Goal: Task Accomplishment & Management: Manage account settings

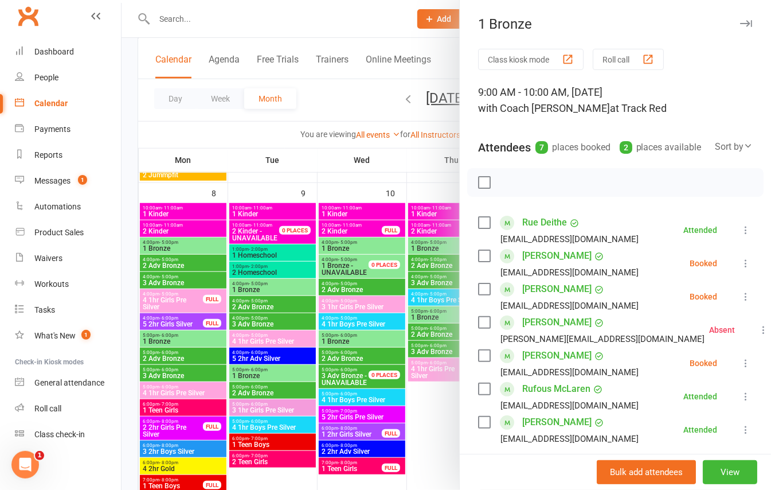
scroll to position [76, 0]
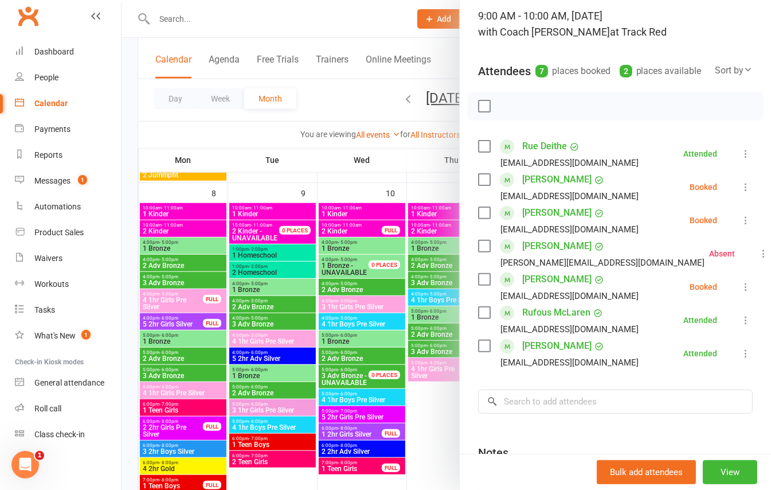
click at [129, 119] on div at bounding box center [446, 245] width 649 height 490
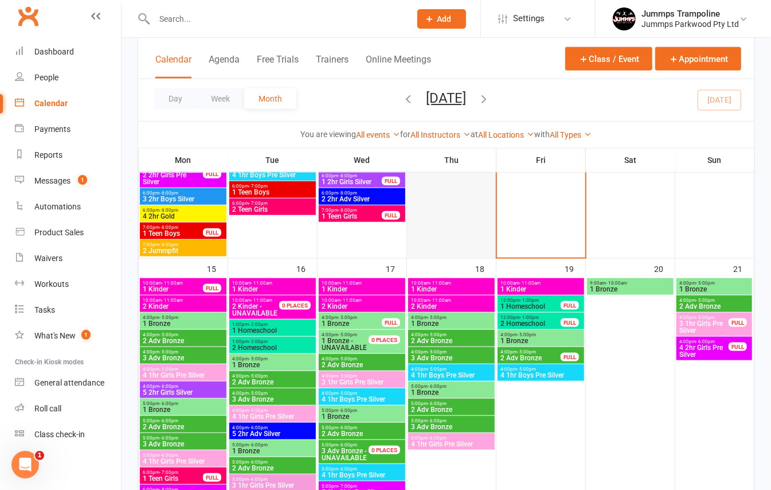
scroll to position [688, 0]
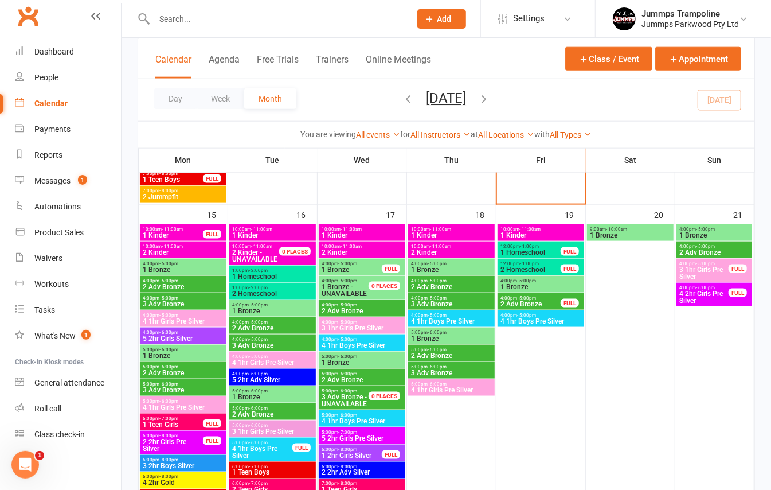
click at [167, 266] on span "1 Bronze" at bounding box center [183, 269] width 82 height 7
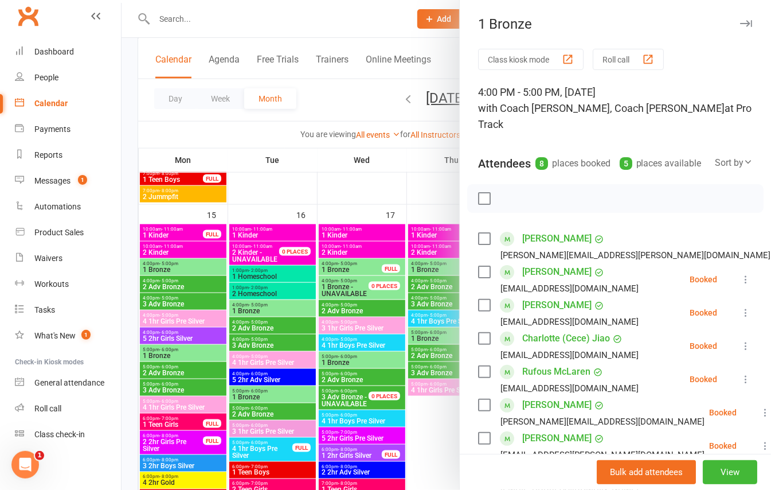
click at [185, 361] on div at bounding box center [446, 245] width 649 height 490
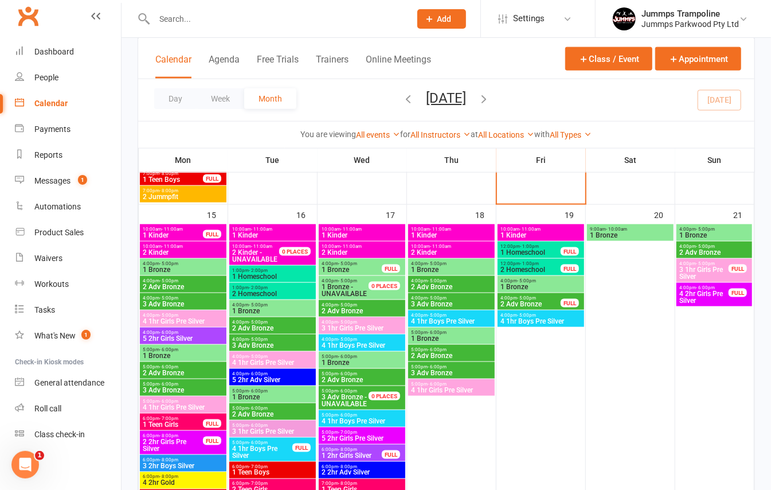
click at [177, 355] on span "1 Bronze" at bounding box center [183, 355] width 82 height 7
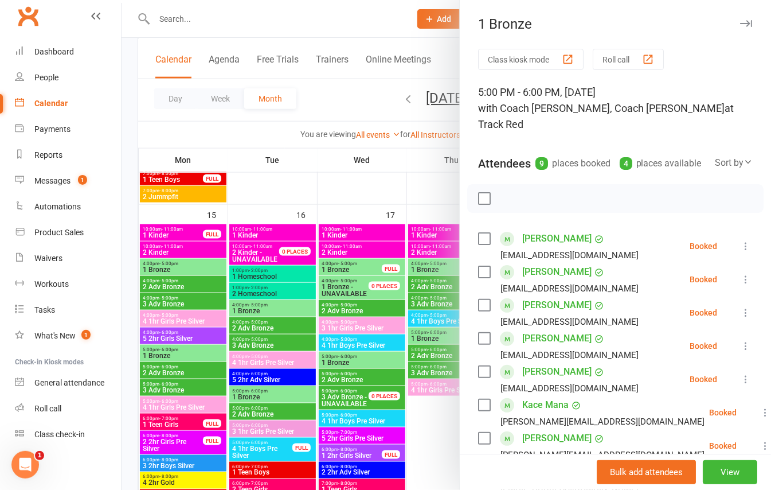
click at [127, 190] on div at bounding box center [446, 245] width 649 height 490
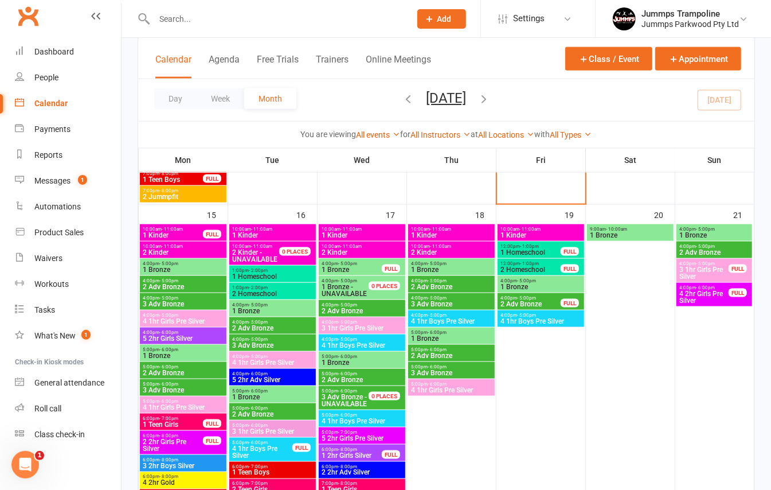
click at [439, 264] on span "- 5:00pm" at bounding box center [437, 263] width 19 height 5
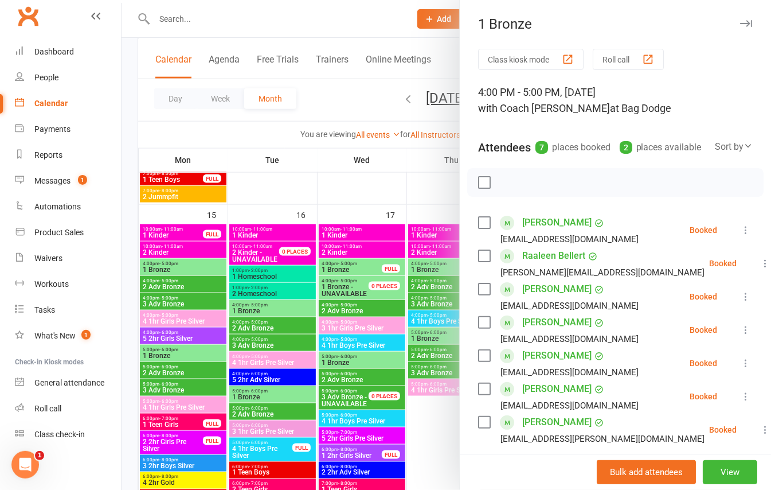
click at [131, 228] on div at bounding box center [446, 245] width 649 height 490
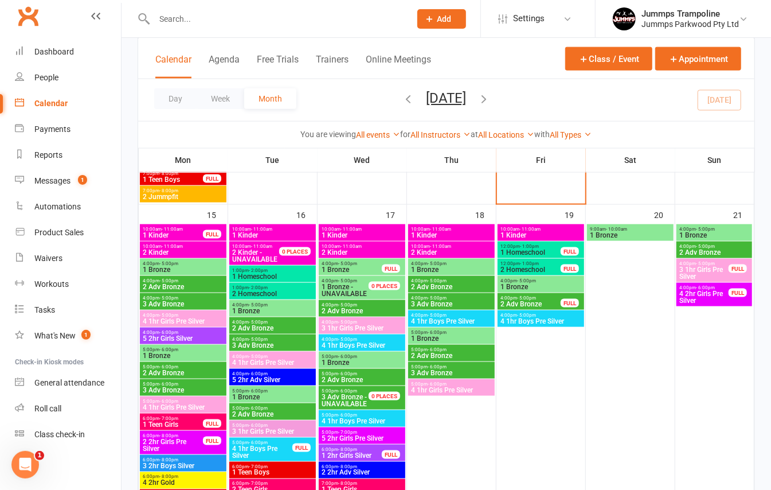
click at [468, 338] on span "1 Bronze" at bounding box center [451, 338] width 82 height 7
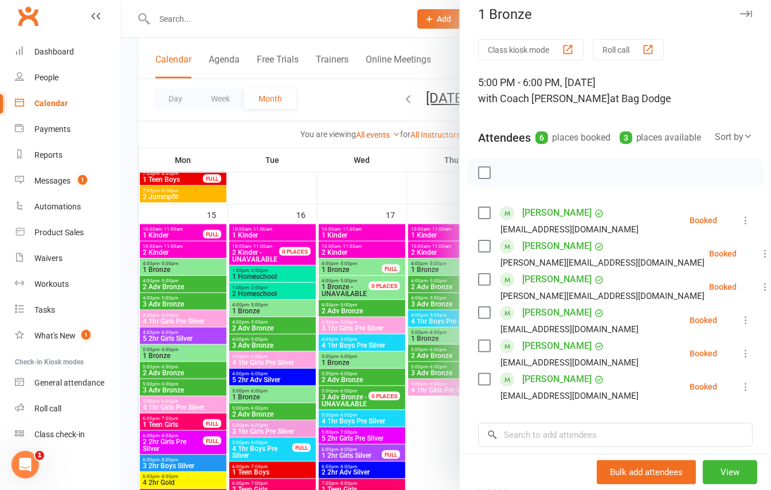
scroll to position [0, 0]
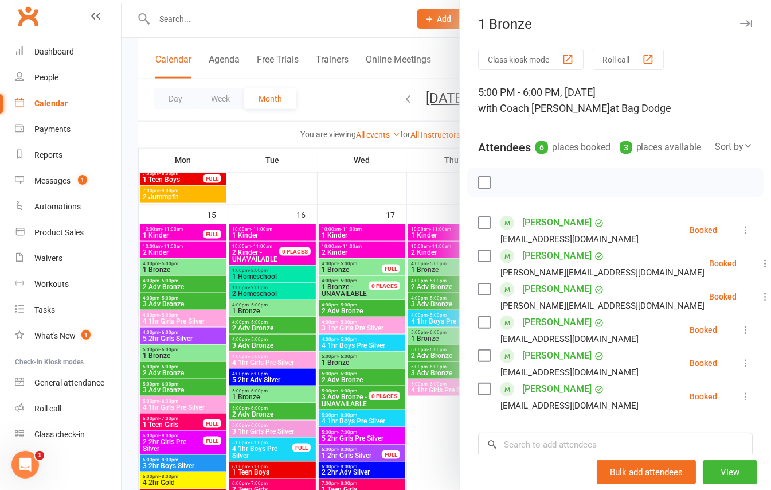
click at [131, 199] on div at bounding box center [446, 245] width 649 height 490
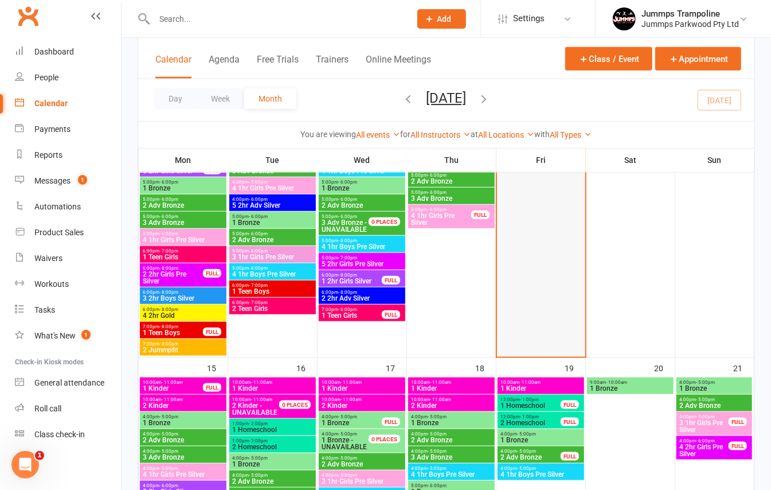
scroll to position [611, 0]
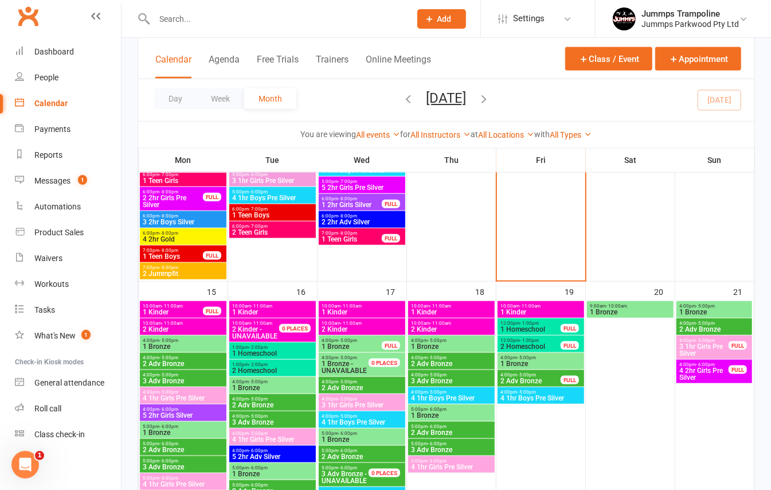
click at [645, 307] on span "9:00am - 10:00am" at bounding box center [630, 305] width 82 height 5
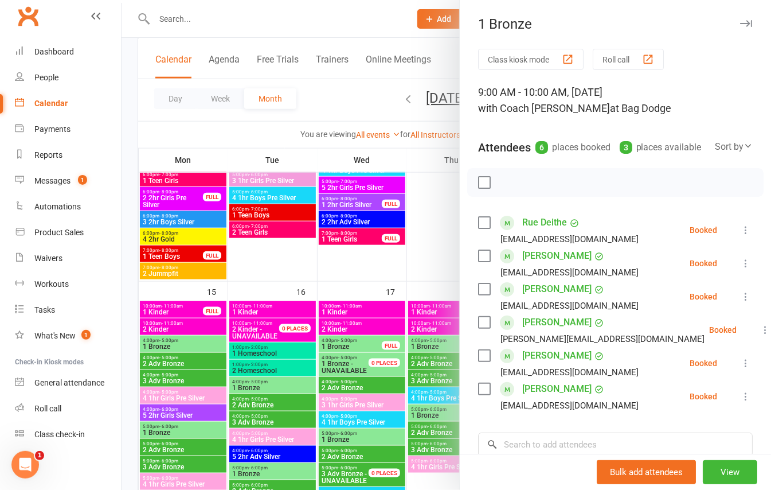
scroll to position [76, 0]
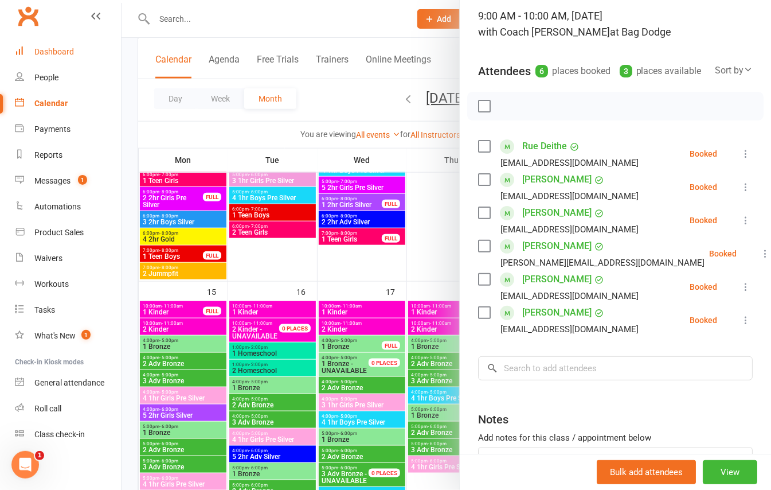
click at [62, 54] on div "Dashboard" at bounding box center [54, 51] width 40 height 9
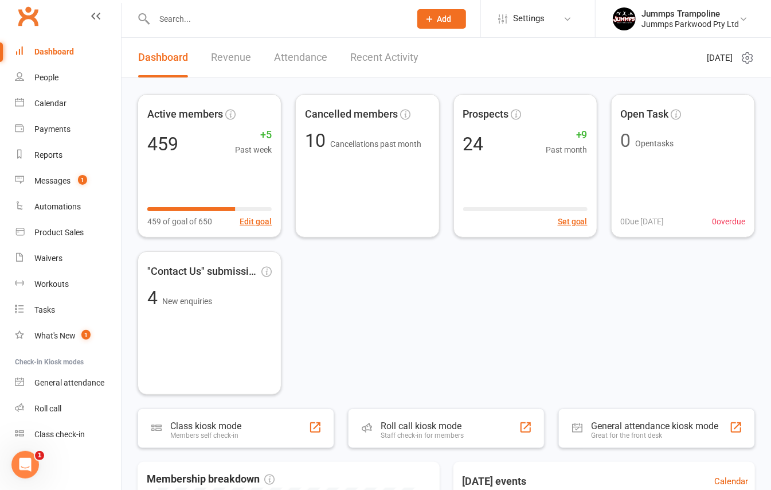
click at [216, 23] on input "text" at bounding box center [277, 19] width 252 height 16
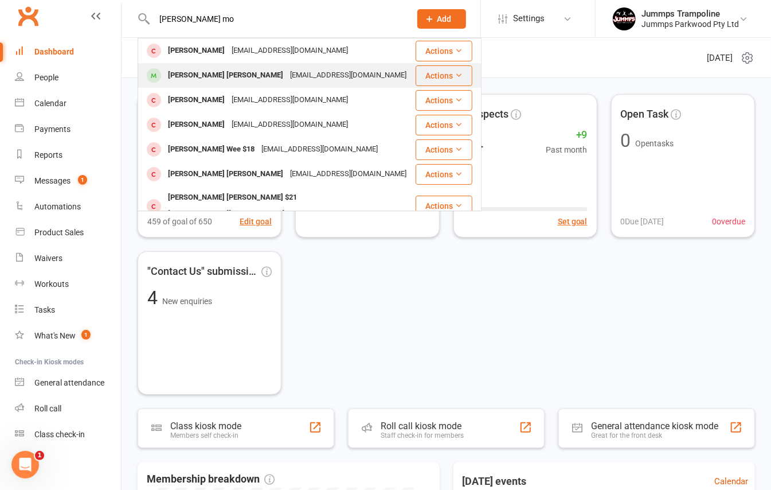
type input "[PERSON_NAME] mo"
click at [202, 76] on div "[PERSON_NAME] [PERSON_NAME]" at bounding box center [226, 75] width 122 height 17
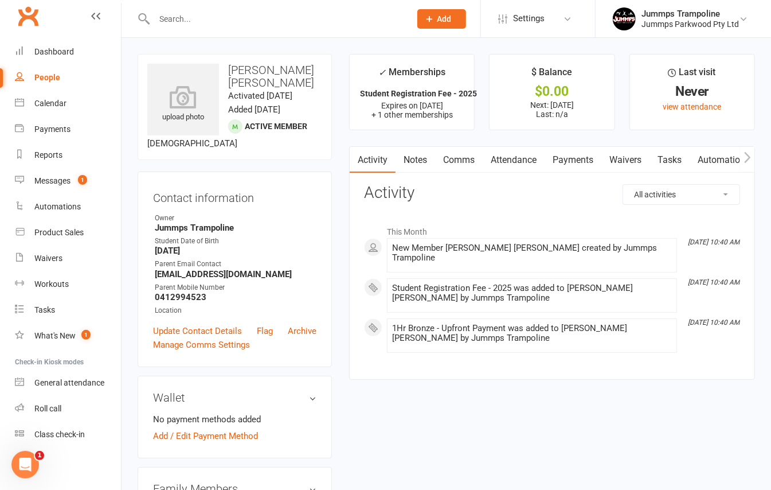
click at [580, 152] on link "Payments" at bounding box center [573, 160] width 57 height 26
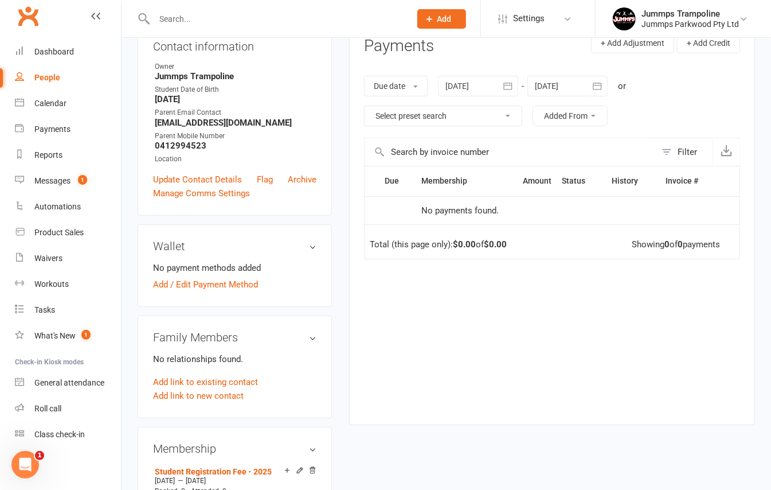
scroll to position [152, 0]
click at [514, 85] on icon "button" at bounding box center [507, 84] width 11 height 11
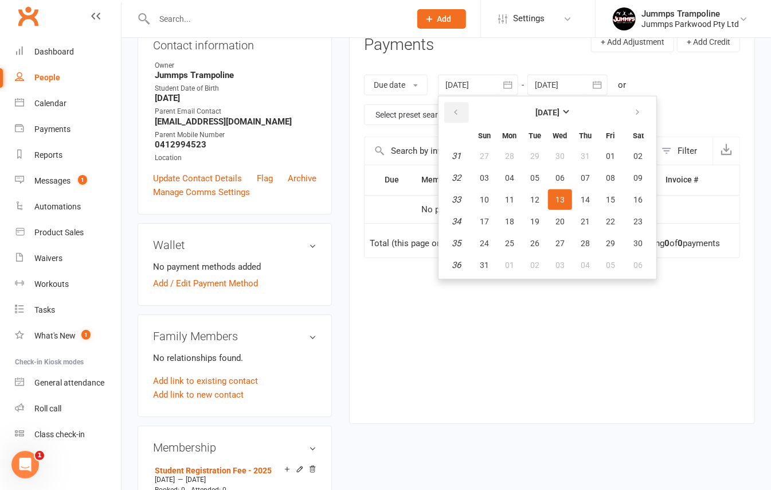
click at [461, 118] on button "button" at bounding box center [456, 112] width 25 height 21
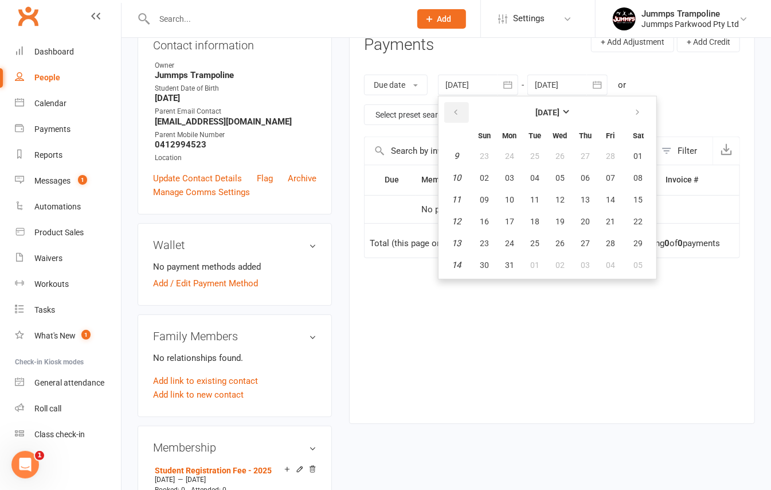
click at [461, 118] on button "button" at bounding box center [456, 112] width 25 height 21
click at [459, 155] on em "1" at bounding box center [457, 156] width 5 height 10
click at [568, 155] on button "01" at bounding box center [560, 156] width 24 height 21
type input "[DATE]"
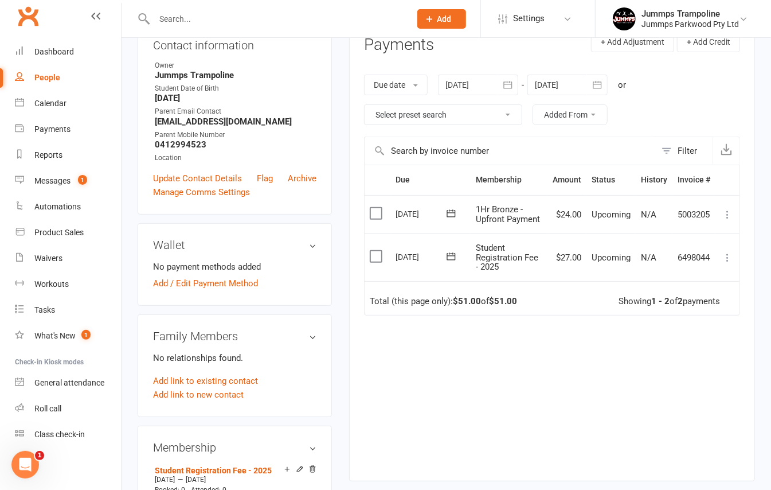
click at [452, 216] on icon at bounding box center [450, 213] width 11 height 11
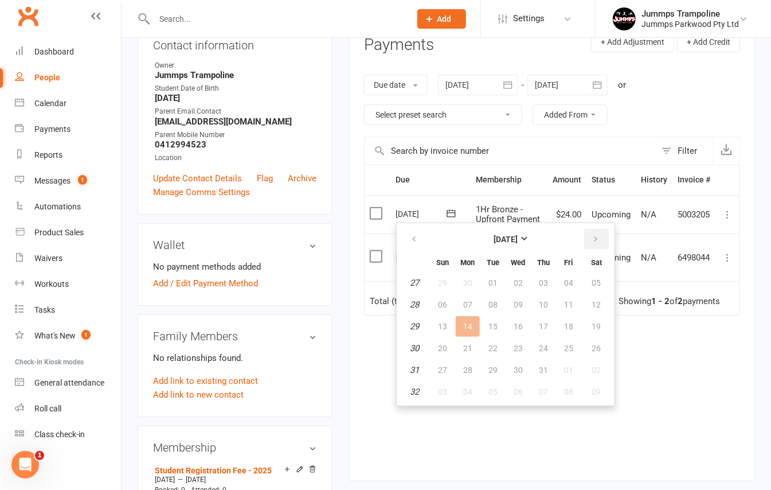
click at [594, 238] on icon "button" at bounding box center [596, 238] width 8 height 9
click at [592, 323] on span "20" at bounding box center [596, 326] width 9 height 9
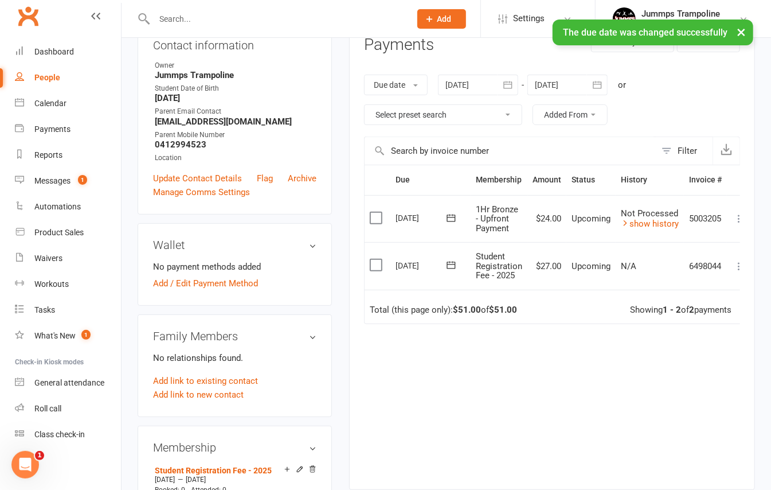
click at [453, 269] on icon at bounding box center [451, 264] width 9 height 7
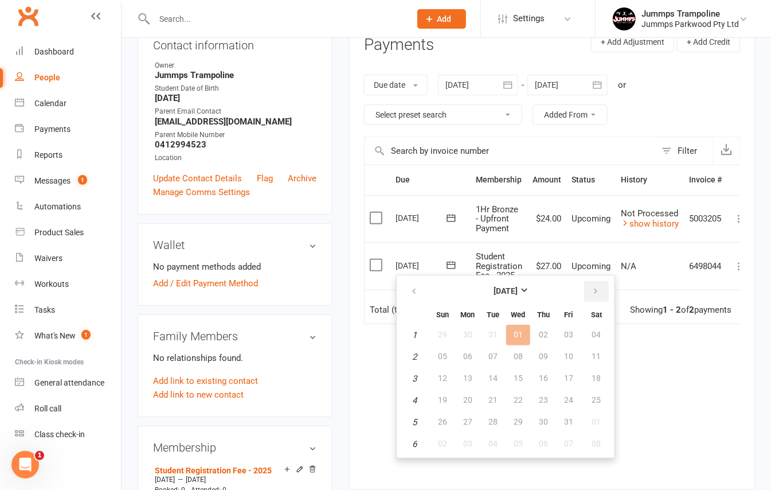
click at [592, 292] on icon "button" at bounding box center [596, 291] width 8 height 9
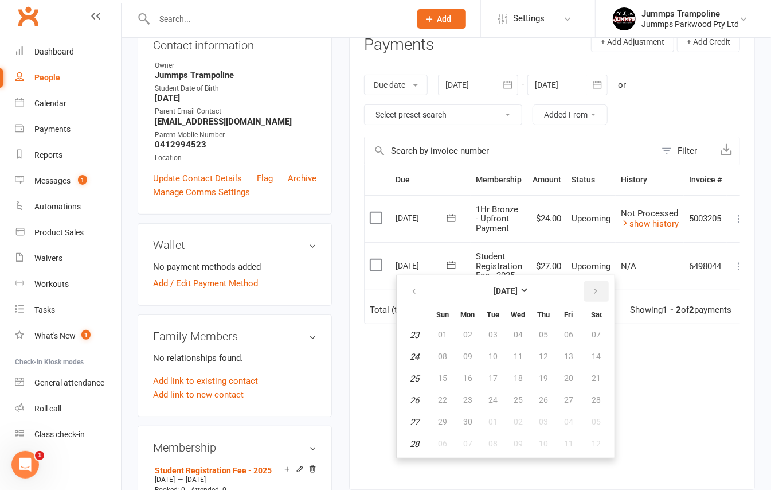
click at [592, 292] on icon "button" at bounding box center [596, 291] width 8 height 9
click at [592, 358] on span "11" at bounding box center [596, 355] width 9 height 9
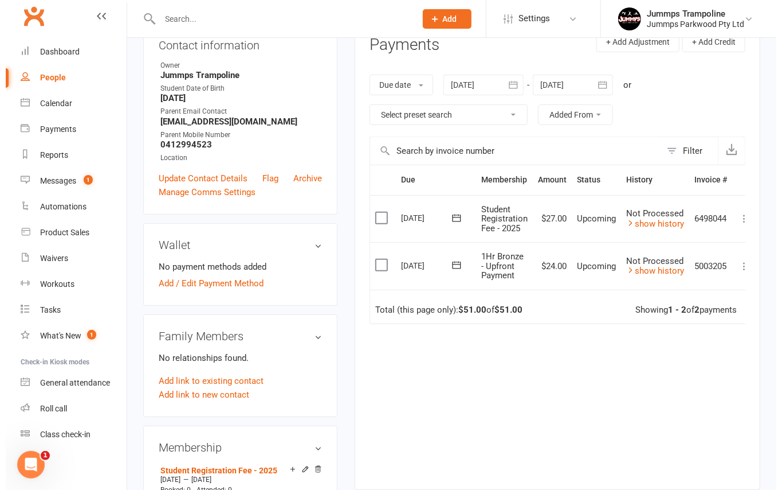
scroll to position [0, 14]
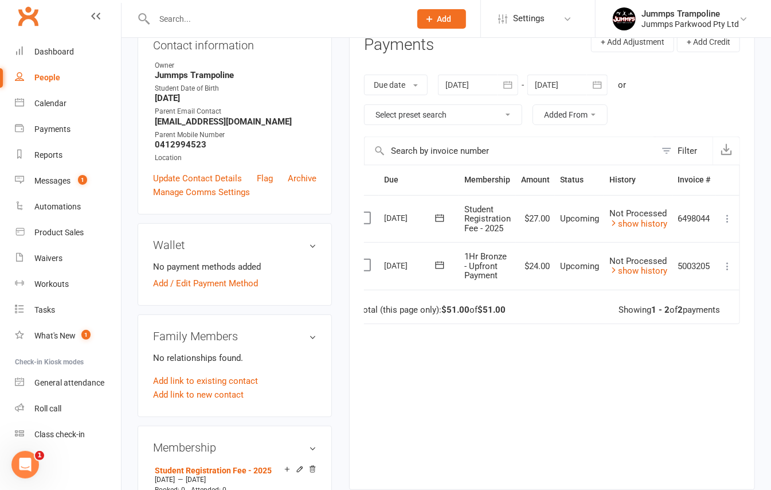
click at [726, 268] on icon at bounding box center [727, 265] width 11 height 11
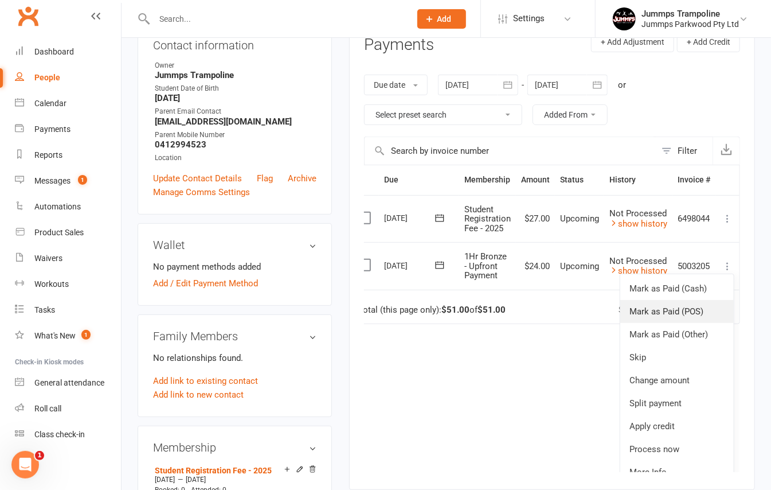
click at [692, 314] on link "Mark as Paid (POS)" at bounding box center [677, 311] width 114 height 23
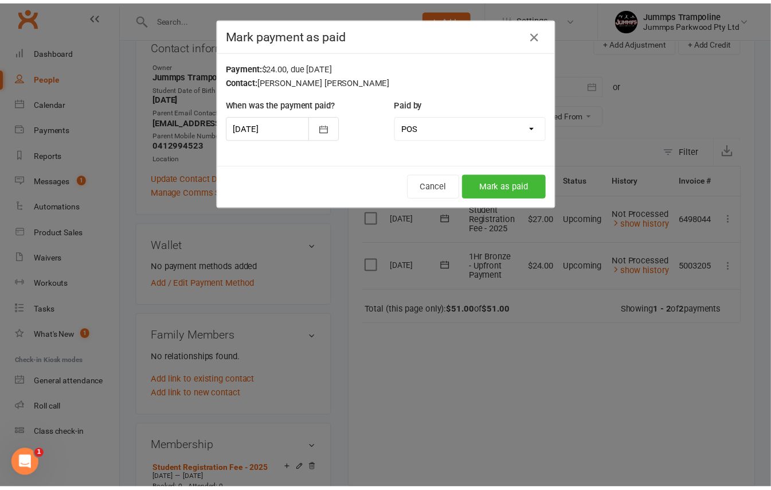
scroll to position [0, 6]
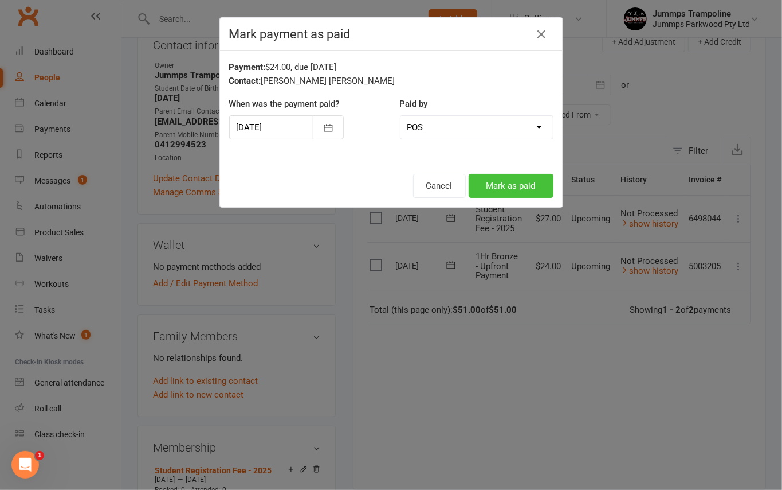
click at [517, 179] on button "Mark as paid" at bounding box center [511, 186] width 85 height 24
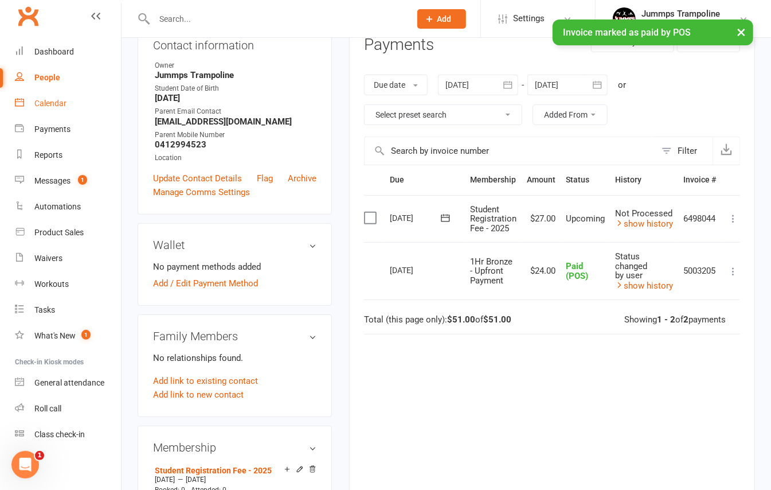
click at [57, 105] on div "Calendar" at bounding box center [50, 103] width 32 height 9
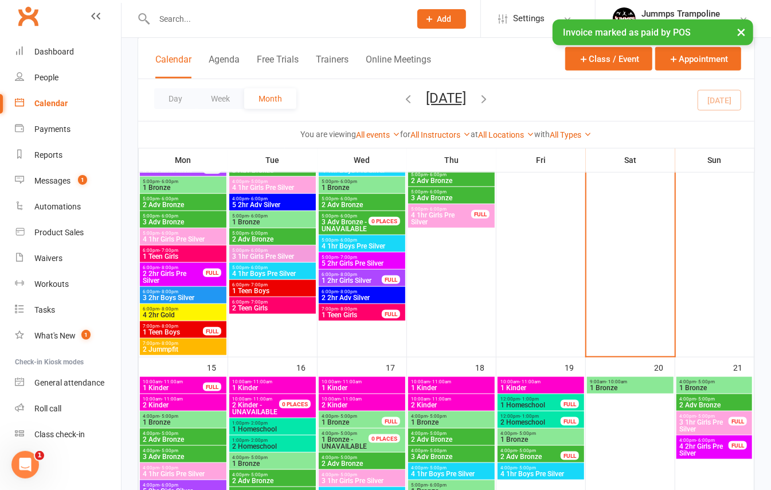
scroll to position [688, 0]
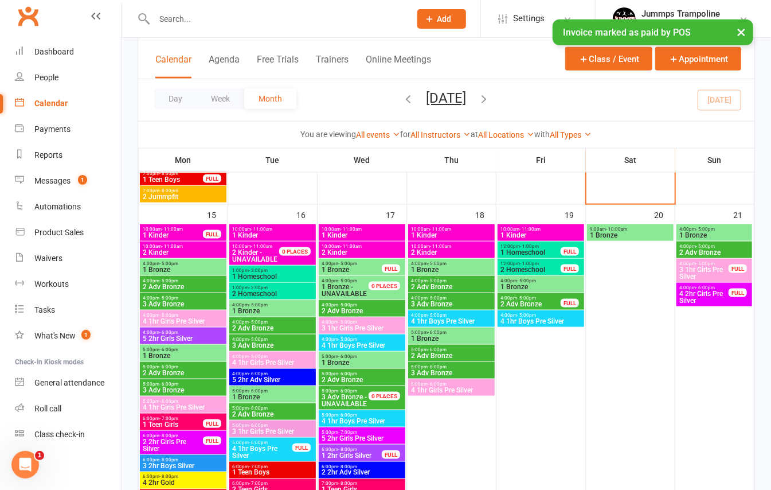
click at [624, 229] on span "- 10:00am" at bounding box center [616, 228] width 21 height 5
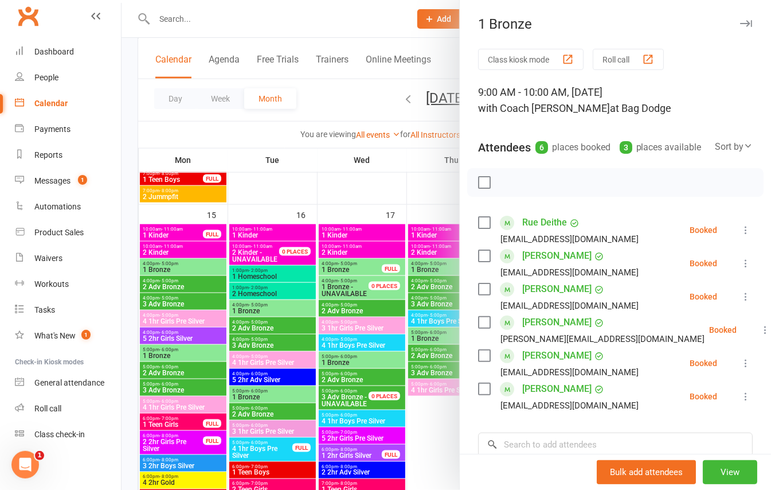
scroll to position [76, 0]
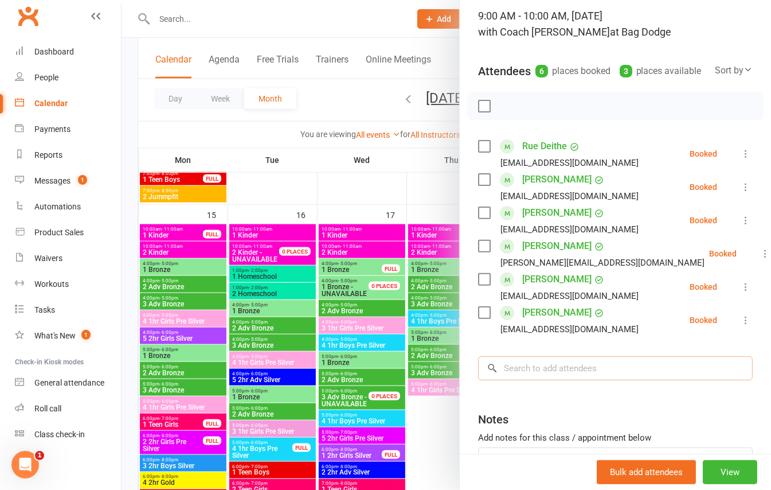
click at [510, 380] on input "search" at bounding box center [615, 368] width 275 height 24
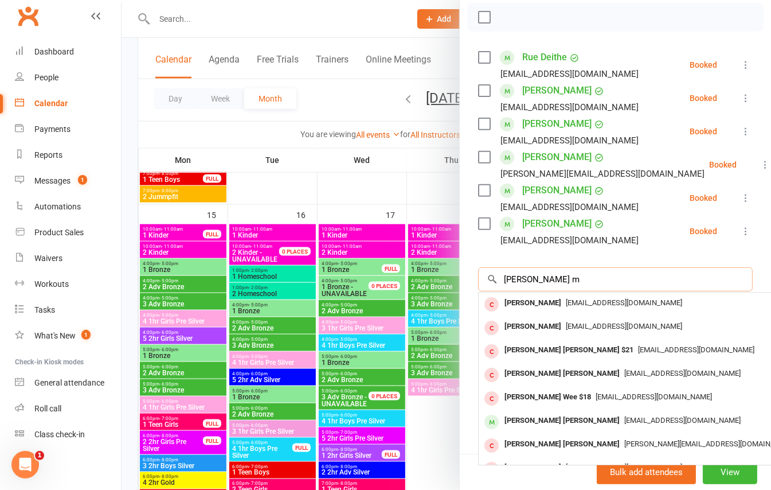
scroll to position [193, 0]
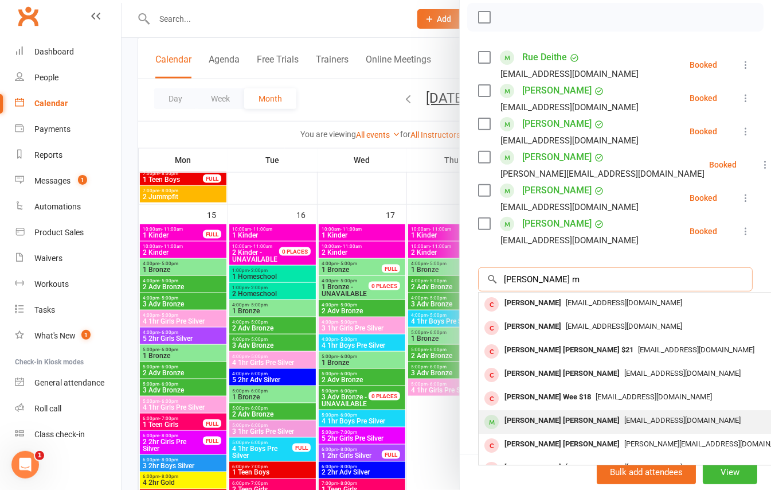
type input "[PERSON_NAME] m"
click at [560, 412] on div "[PERSON_NAME] [PERSON_NAME]" at bounding box center [562, 420] width 124 height 17
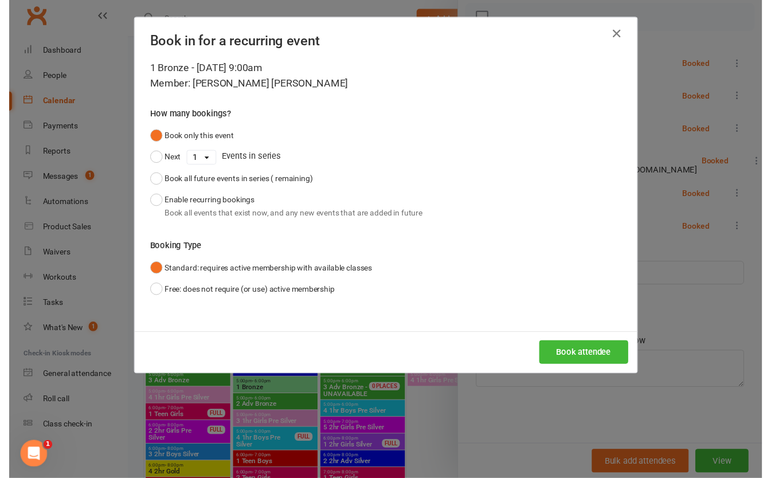
scroll to position [181, 0]
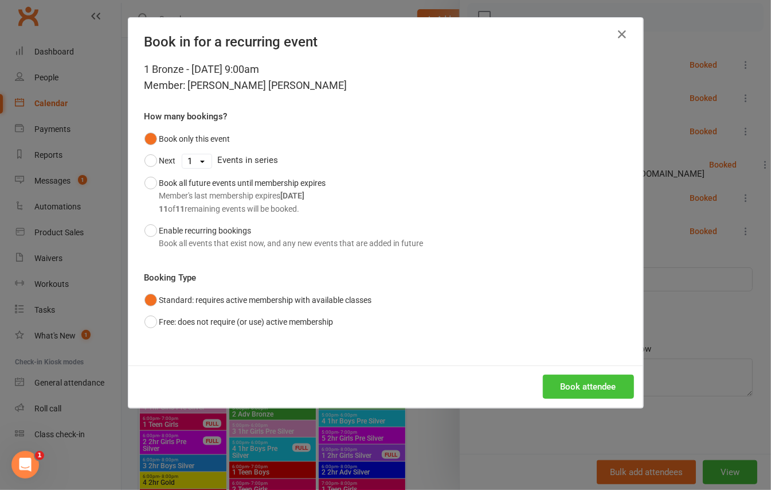
click at [577, 384] on button "Book attendee" at bounding box center [588, 386] width 91 height 24
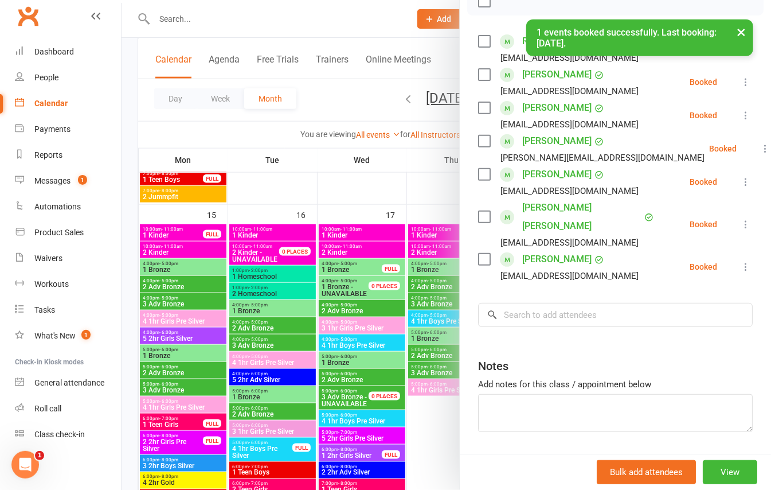
scroll to position [193, 0]
